Goal: Information Seeking & Learning: Get advice/opinions

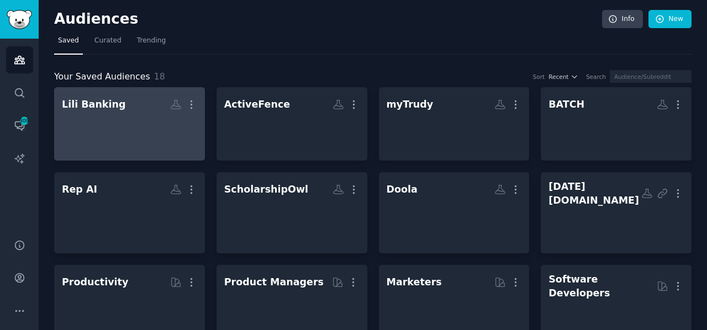
click at [142, 112] on h2 "Lili Banking More" at bounding box center [129, 104] width 135 height 19
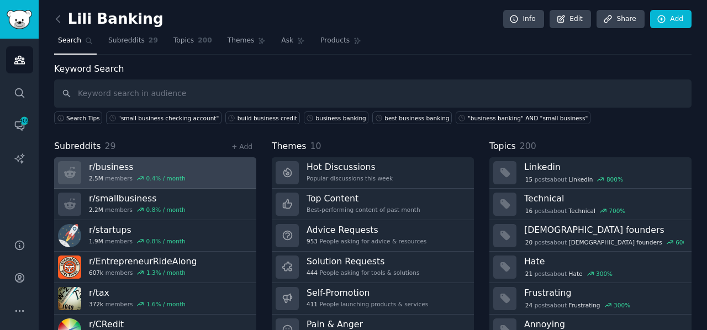
click at [119, 173] on div "r/ business 2.5M members 0.4 % / month" at bounding box center [137, 172] width 97 height 23
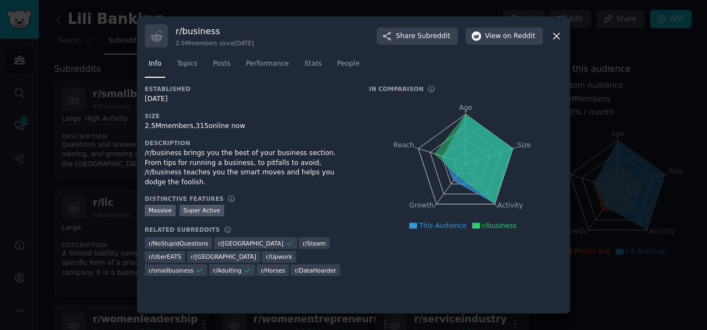
click at [553, 37] on icon at bounding box center [556, 36] width 12 height 12
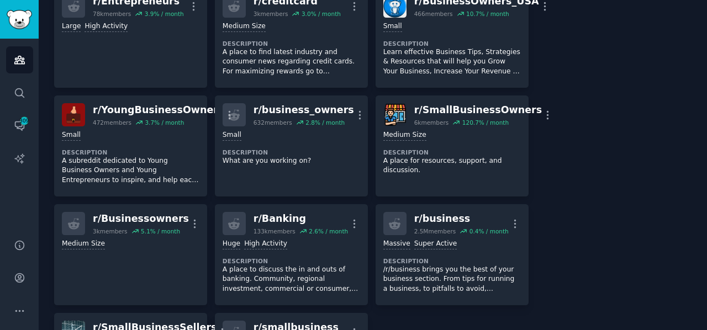
scroll to position [761, 0]
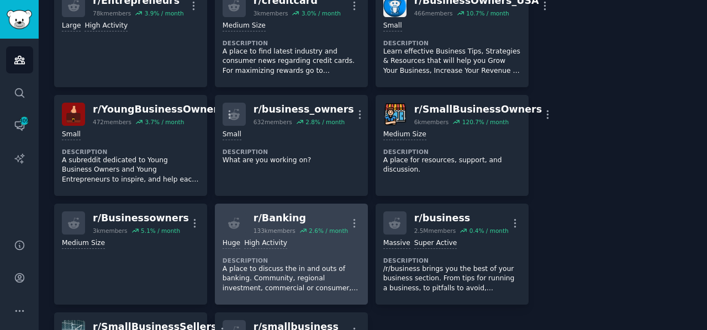
click at [280, 257] on dt "Description" at bounding box center [291, 261] width 137 height 8
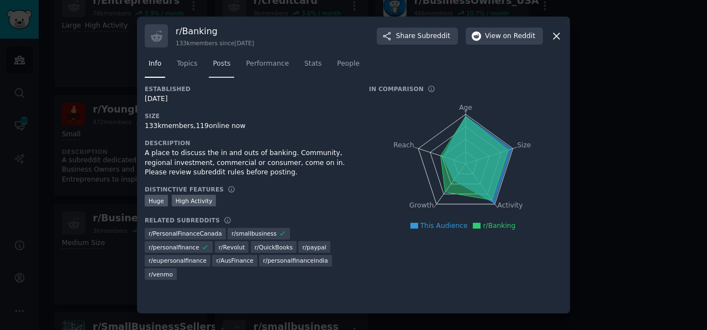
click at [216, 68] on span "Posts" at bounding box center [222, 64] width 18 height 10
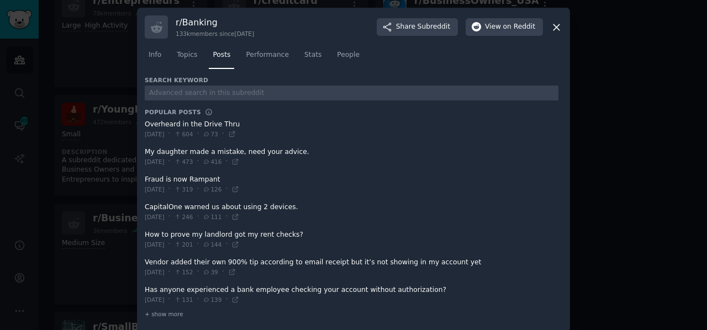
click at [554, 28] on icon at bounding box center [556, 27] width 6 height 6
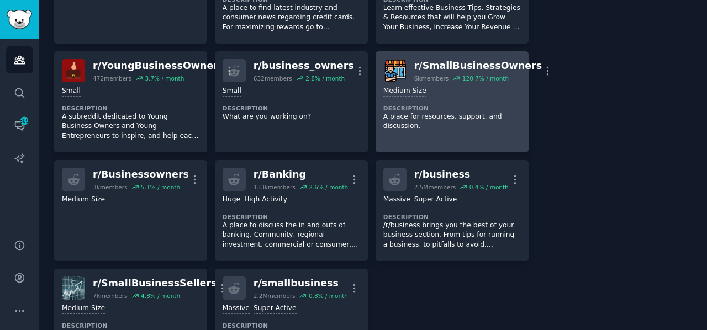
scroll to position [806, 0]
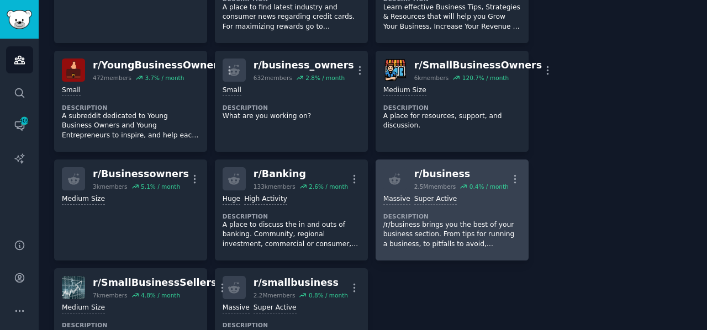
click at [438, 213] on dt "Description" at bounding box center [451, 217] width 137 height 8
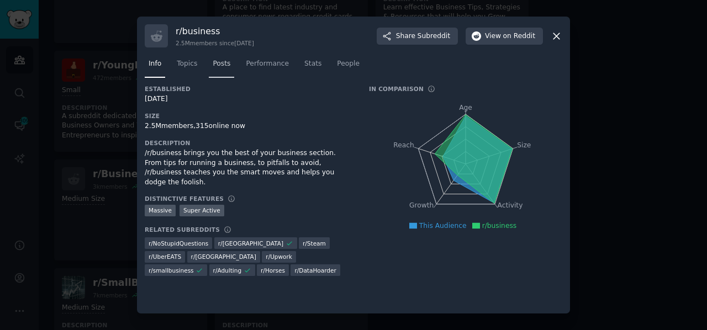
click at [220, 67] on span "Posts" at bounding box center [222, 64] width 18 height 10
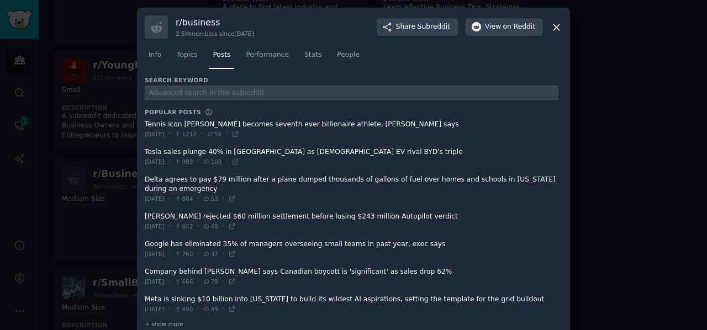
click at [553, 28] on icon at bounding box center [556, 28] width 12 height 12
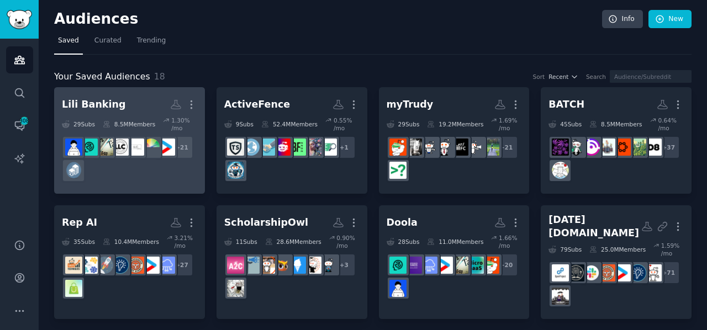
click at [135, 170] on div "+ 21" at bounding box center [129, 159] width 135 height 46
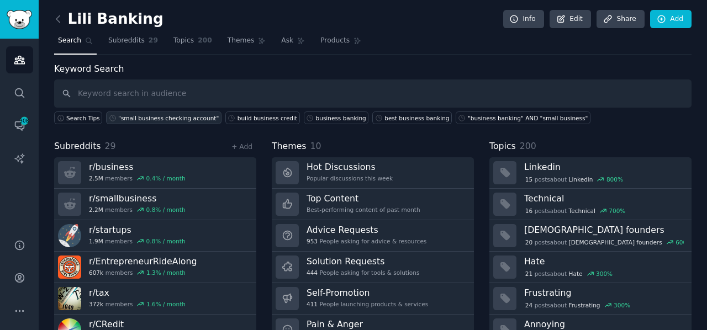
click at [166, 120] on div ""small business checking account"" at bounding box center [168, 118] width 100 height 8
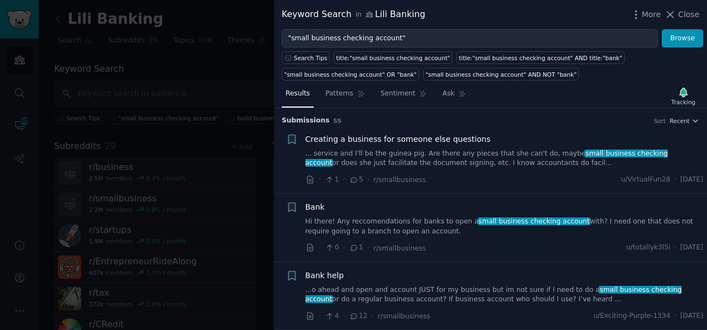
click at [396, 156] on link "... service and I'll be the guinea pig. Are there any pieces that she can't do,…" at bounding box center [504, 158] width 398 height 19
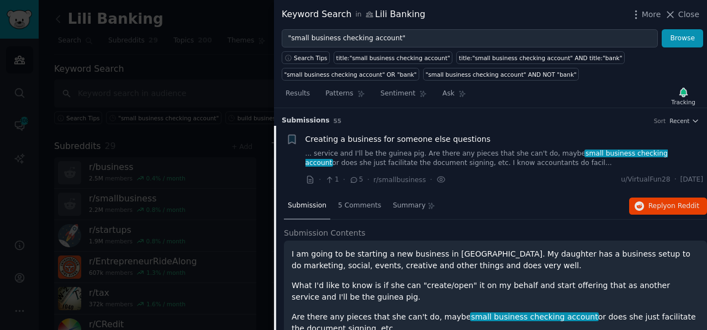
scroll to position [17, 0]
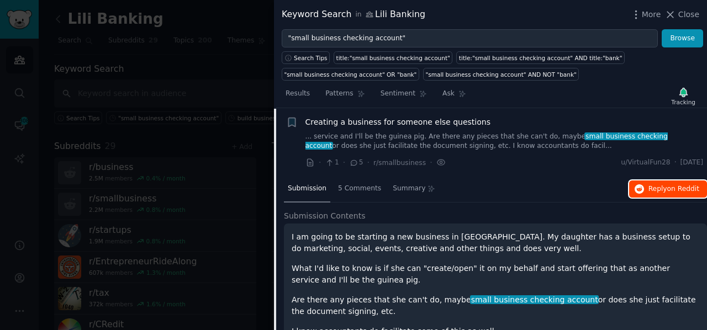
click at [663, 189] on span "Reply on Reddit" at bounding box center [673, 189] width 51 height 10
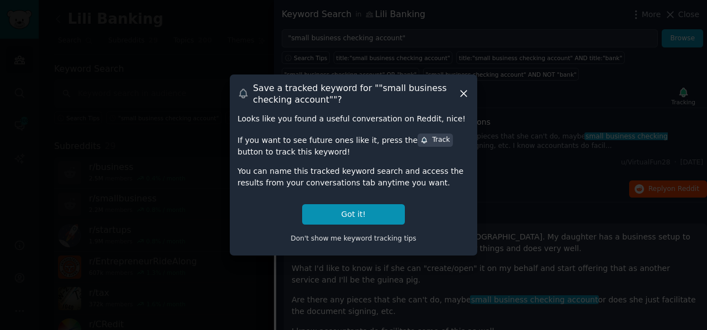
click at [460, 97] on icon at bounding box center [463, 94] width 6 height 6
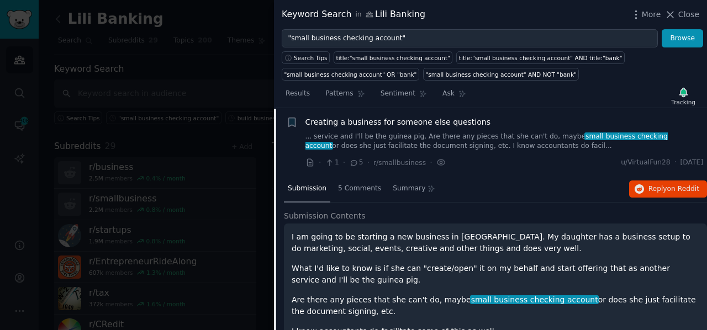
click at [229, 68] on div at bounding box center [353, 165] width 707 height 330
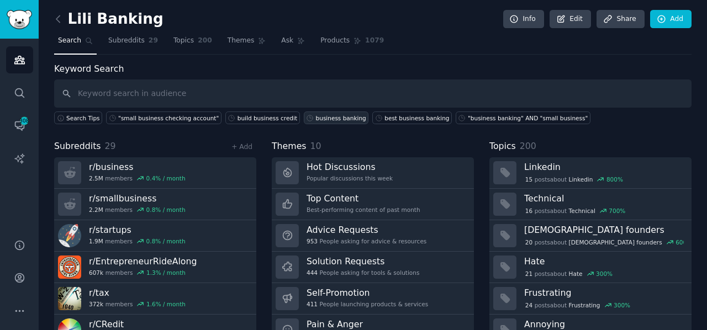
click at [316, 115] on div "business banking" at bounding box center [341, 118] width 50 height 8
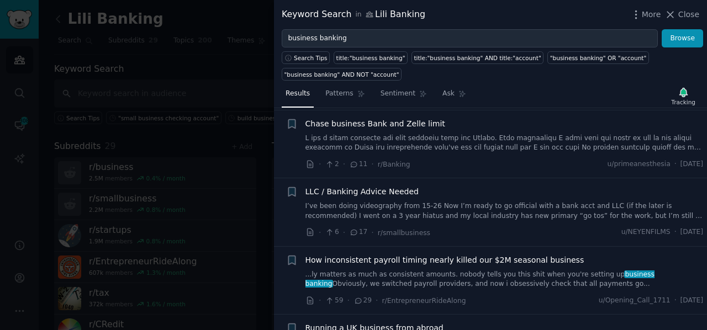
scroll to position [632, 0]
click at [392, 197] on div "LLC / Banking Advice Needed I’ve been doing videography from 15-26 Now I’m read…" at bounding box center [504, 203] width 398 height 35
click at [382, 189] on span "LLC / Banking Advice Needed" at bounding box center [362, 192] width 114 height 12
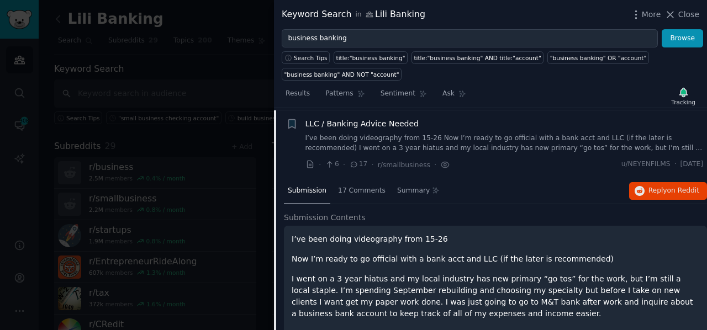
scroll to position [699, 0]
click at [660, 186] on span "Reply on Reddit" at bounding box center [673, 191] width 51 height 10
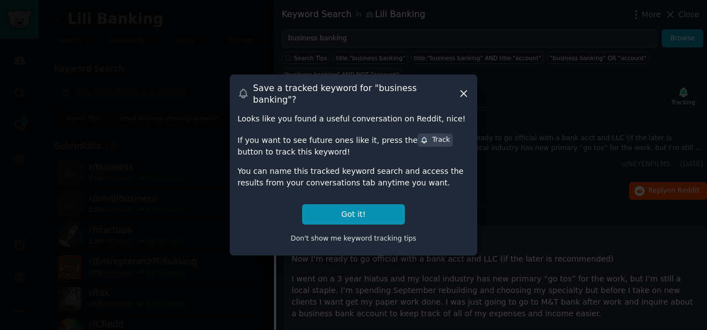
click at [465, 95] on icon at bounding box center [464, 94] width 12 height 12
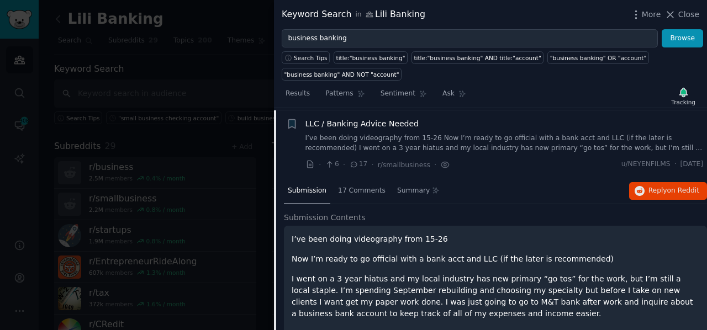
click at [239, 87] on div at bounding box center [353, 165] width 707 height 330
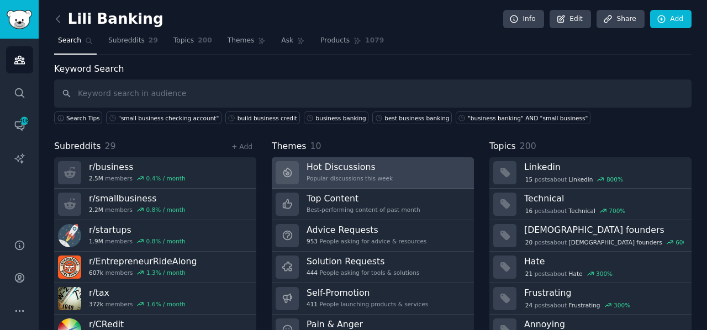
click at [337, 173] on div "Hot Discussions Popular discussions this week" at bounding box center [349, 172] width 86 height 23
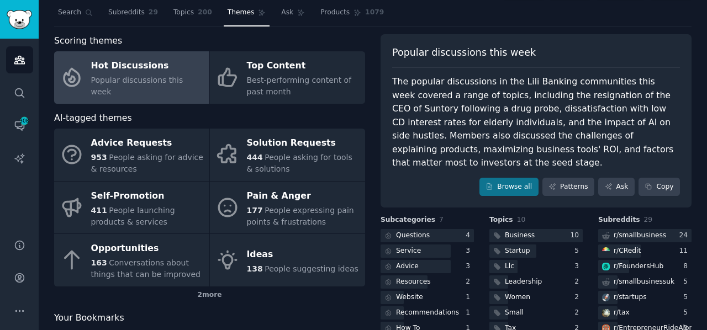
scroll to position [38, 0]
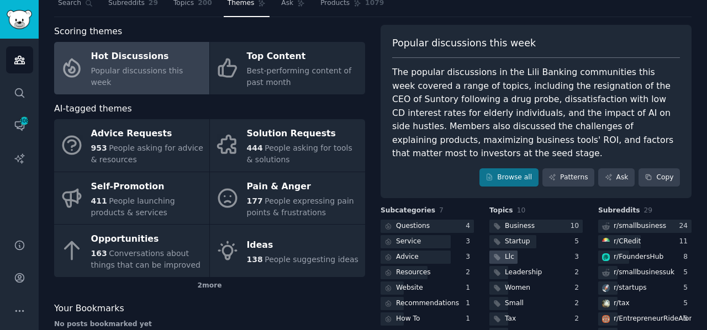
click at [508, 252] on div "Llc" at bounding box center [509, 257] width 9 height 10
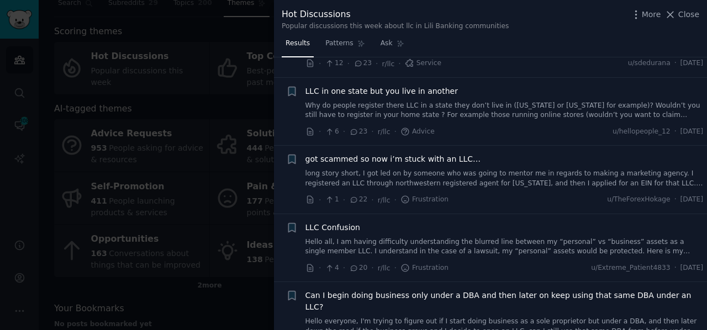
scroll to position [469, 0]
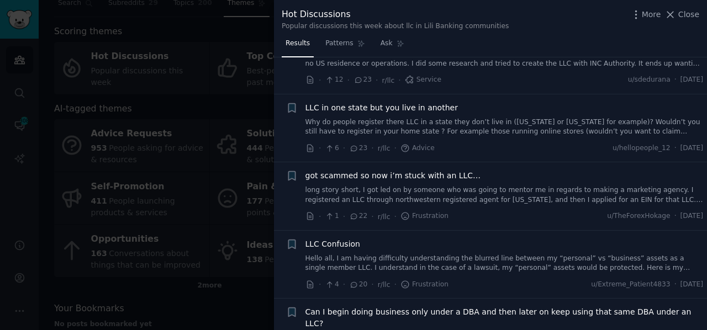
click at [430, 186] on link "long story short, I got led on by someone who was going to mentor me in regards…" at bounding box center [504, 195] width 398 height 19
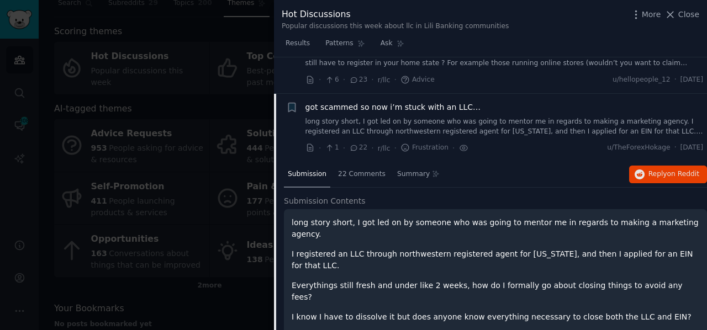
scroll to position [552, 0]
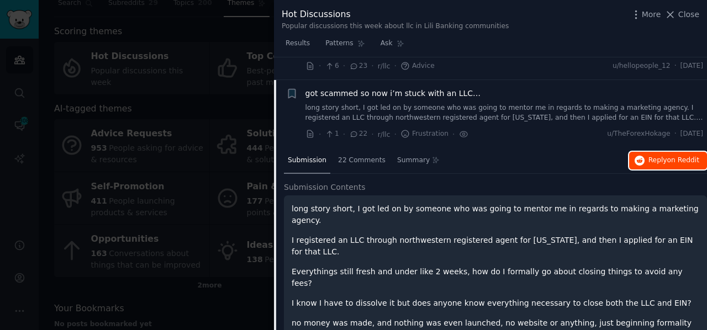
click at [660, 156] on span "Reply on Reddit" at bounding box center [673, 161] width 51 height 10
